Goal: Task Accomplishment & Management: Manage account settings

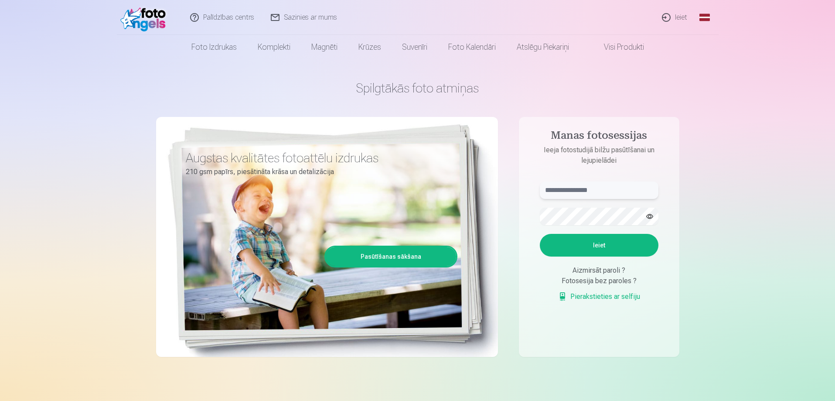
click at [591, 192] on input "text" at bounding box center [599, 189] width 119 height 17
type input "**********"
click at [540, 234] on button "Ieiet" at bounding box center [599, 245] width 119 height 23
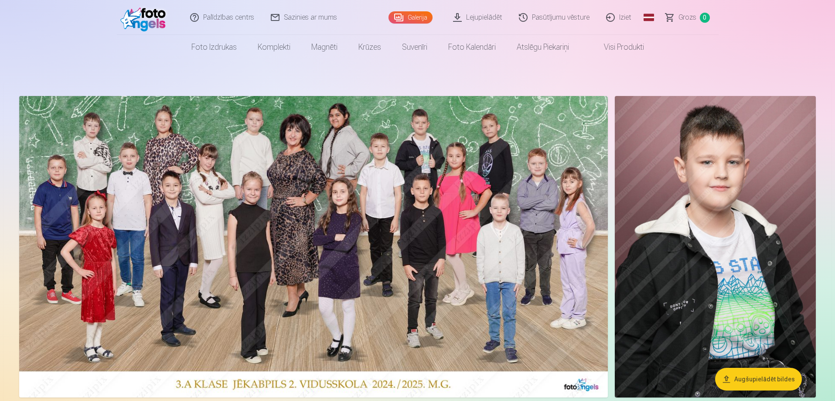
click at [632, 20] on link "Iziet" at bounding box center [619, 17] width 42 height 35
